Goal: Task Accomplishment & Management: Complete application form

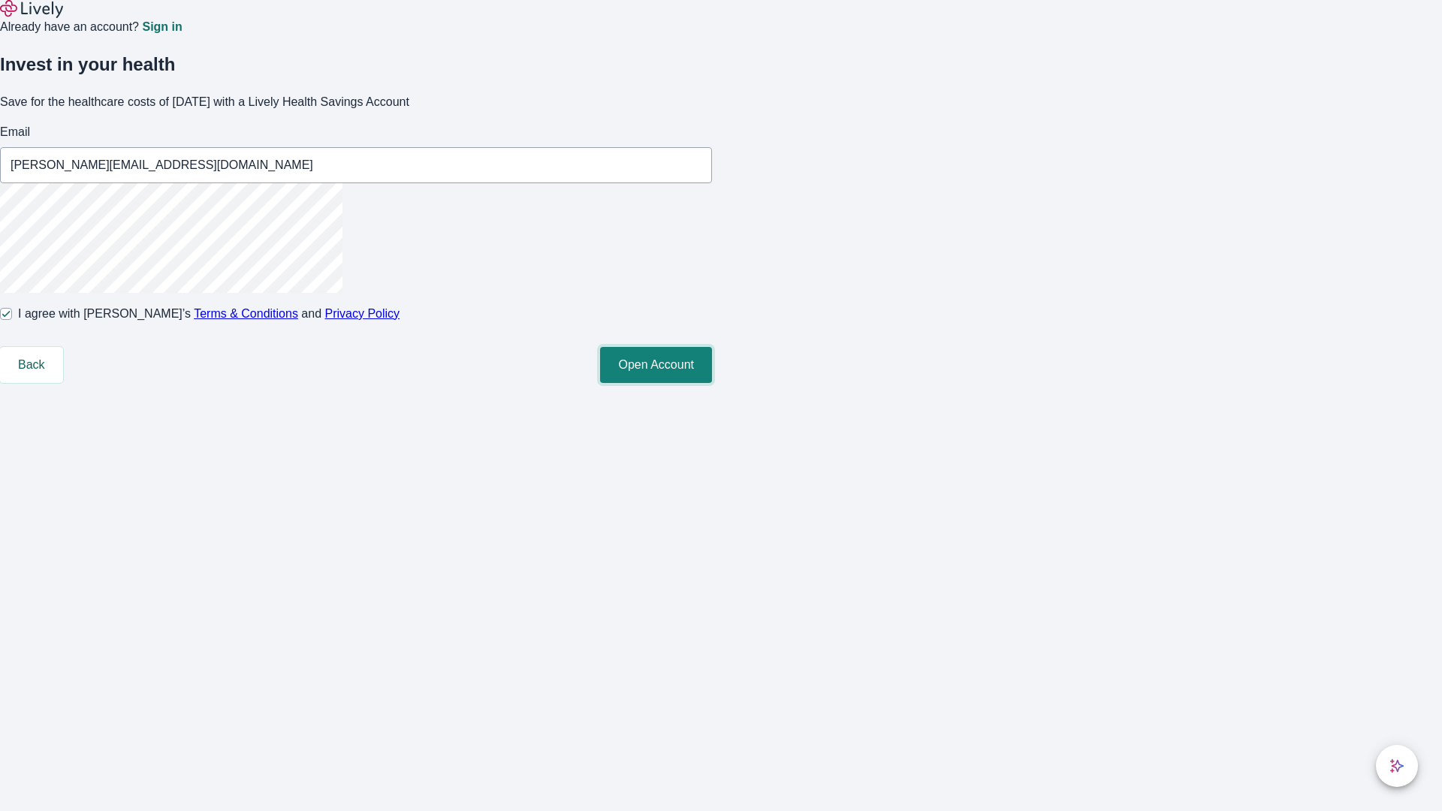
click at [712, 383] on button "Open Account" at bounding box center [656, 365] width 112 height 36
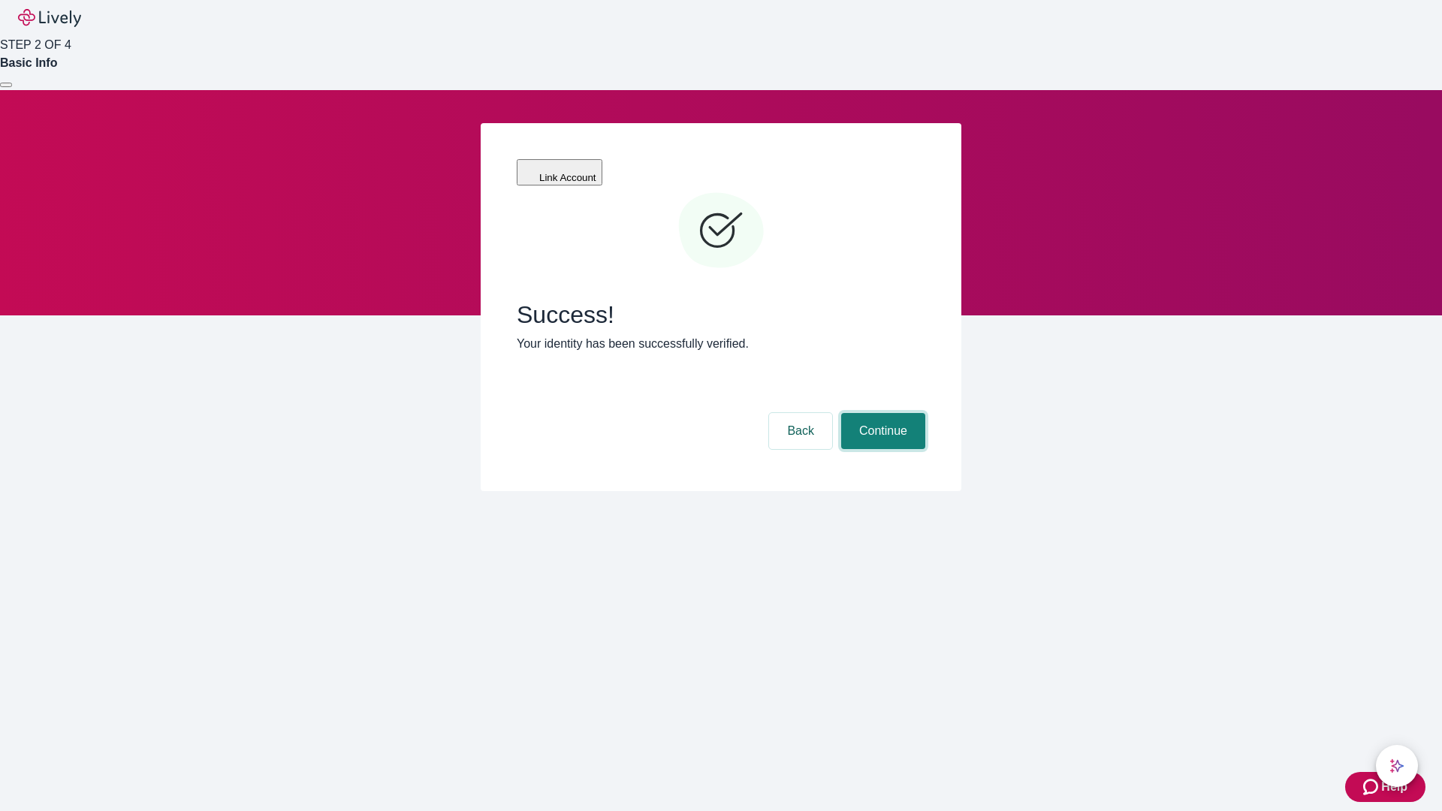
click at [881, 413] on button "Continue" at bounding box center [883, 431] width 84 height 36
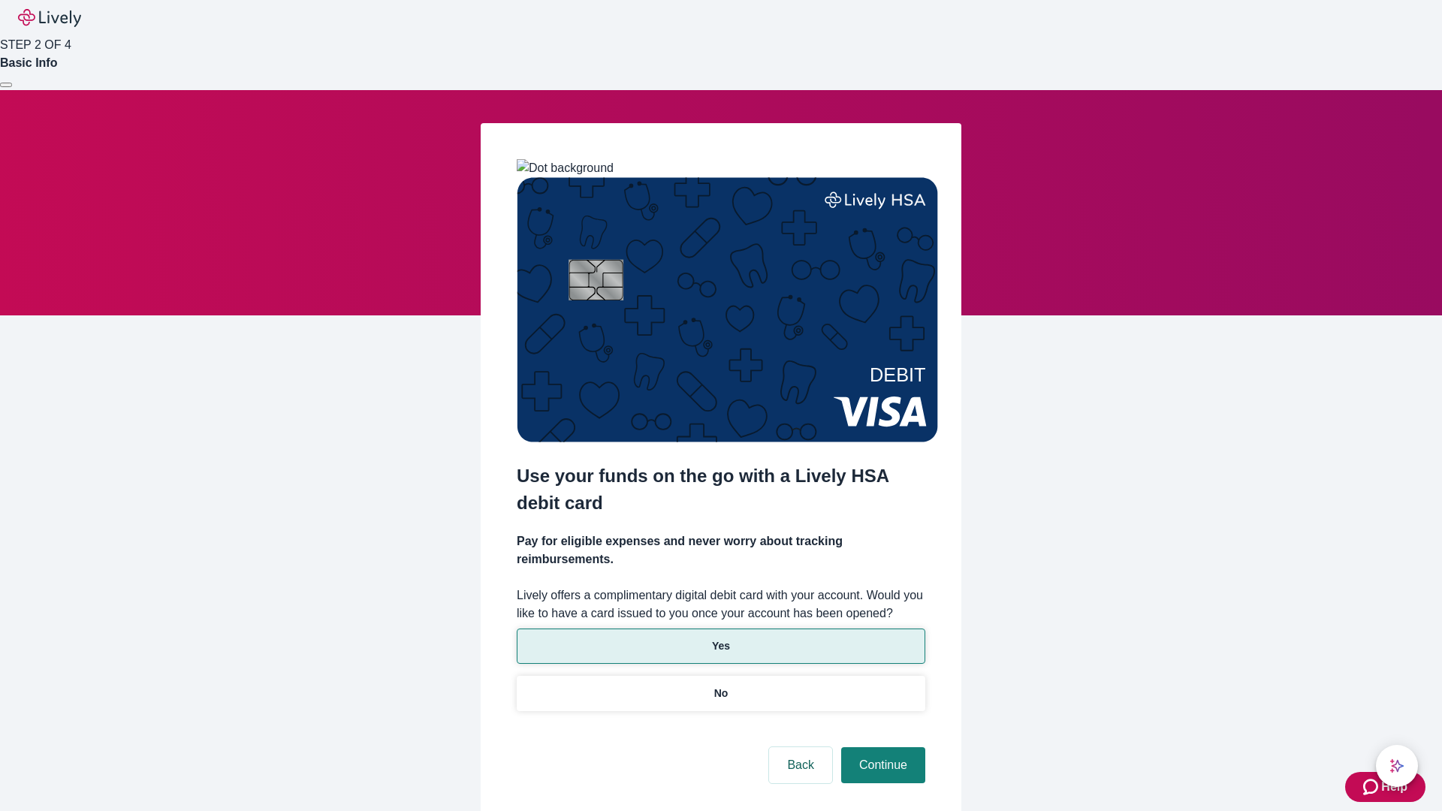
click at [720, 638] on p "Yes" at bounding box center [721, 646] width 18 height 16
click at [881, 747] on button "Continue" at bounding box center [883, 765] width 84 height 36
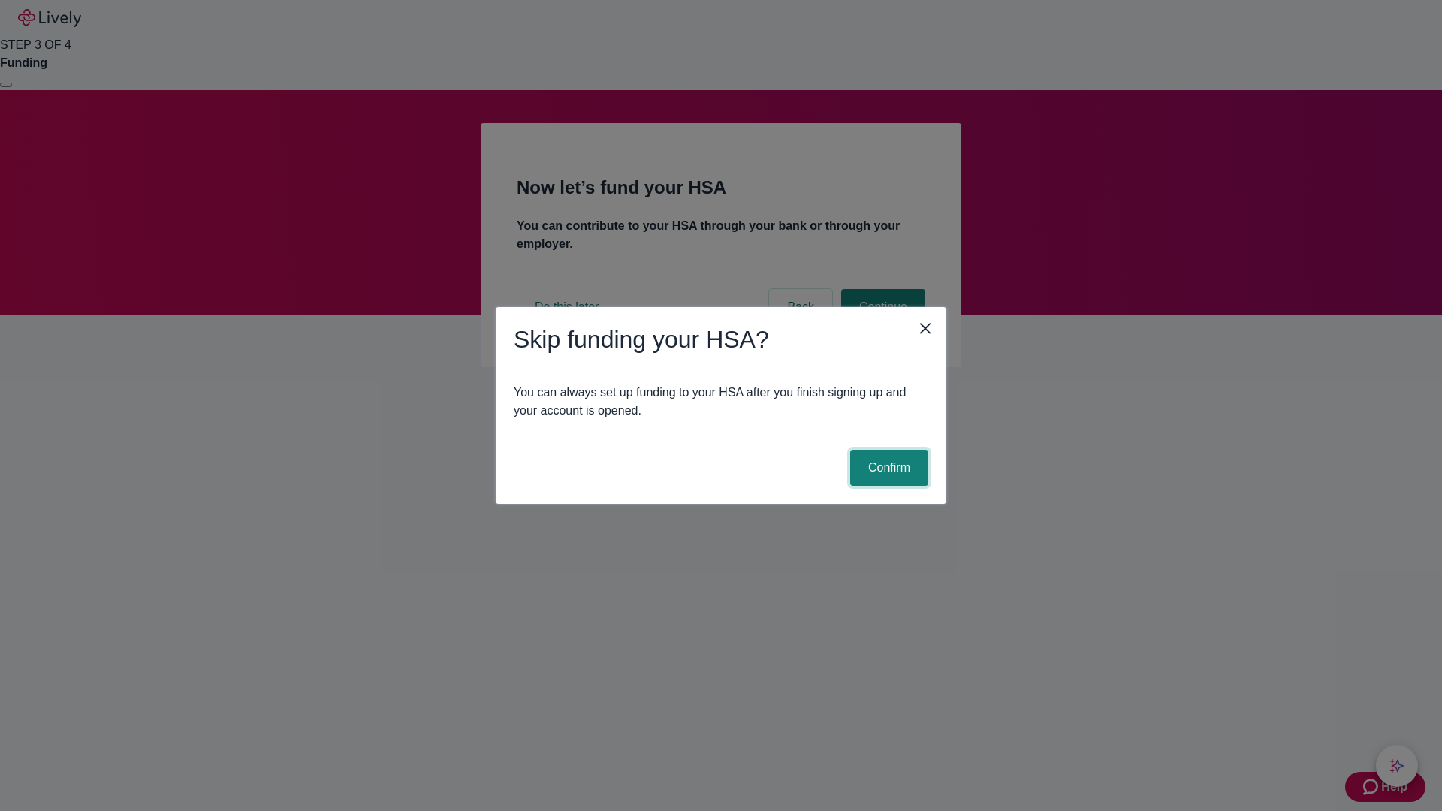
click at [887, 468] on button "Confirm" at bounding box center [889, 468] width 78 height 36
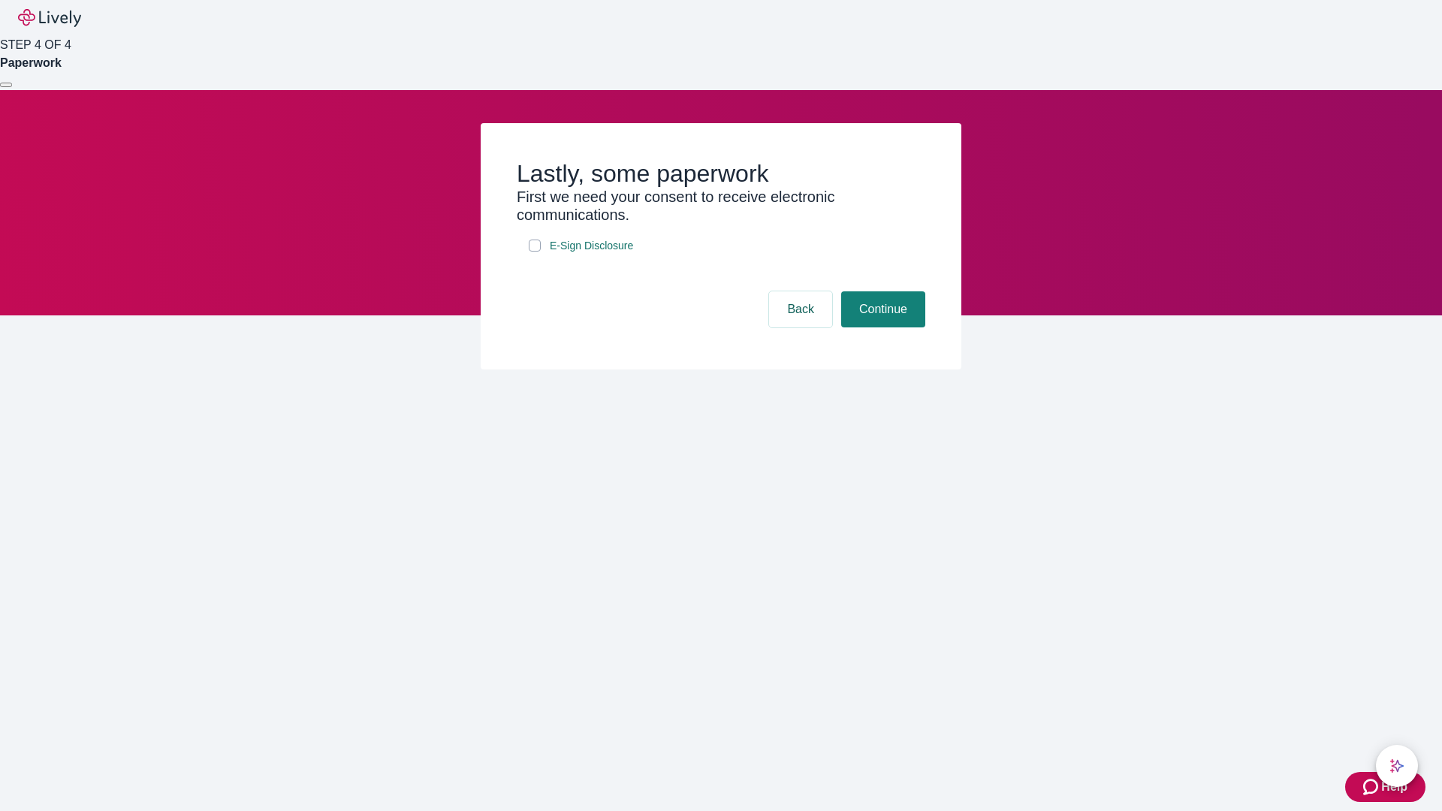
click at [535, 252] on input "E-Sign Disclosure" at bounding box center [535, 246] width 12 height 12
checkbox input "true"
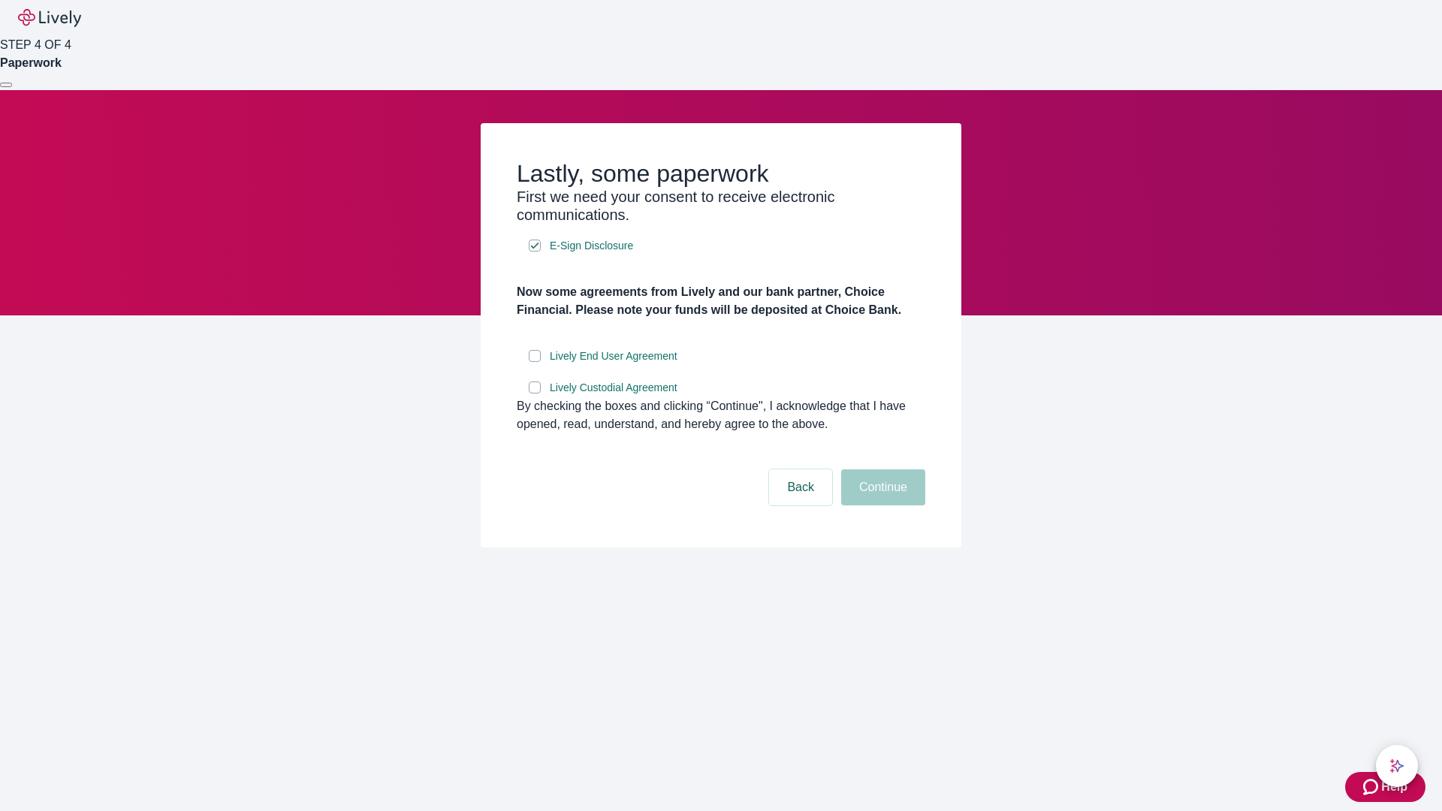
click at [535, 362] on input "Lively End User Agreement" at bounding box center [535, 356] width 12 height 12
checkbox input "true"
click at [535, 394] on input "Lively Custodial Agreement" at bounding box center [535, 388] width 12 height 12
checkbox input "true"
click at [881, 505] on button "Continue" at bounding box center [883, 487] width 84 height 36
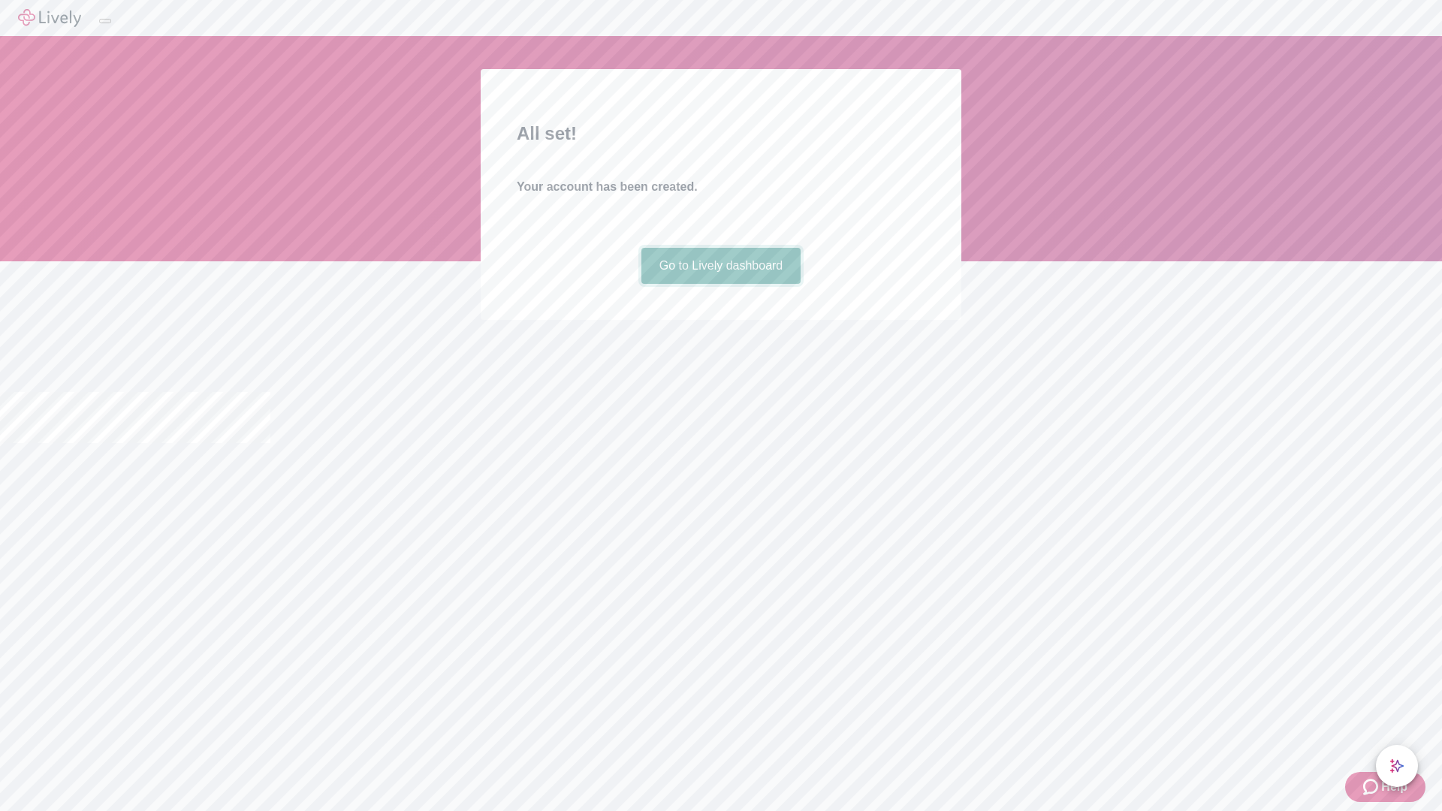
click at [720, 284] on link "Go to Lively dashboard" at bounding box center [721, 266] width 160 height 36
